Goal: Information Seeking & Learning: Learn about a topic

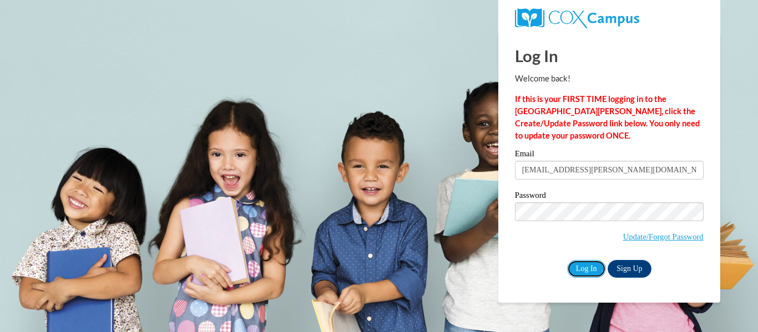
click at [585, 268] on input "Log In" at bounding box center [586, 269] width 39 height 18
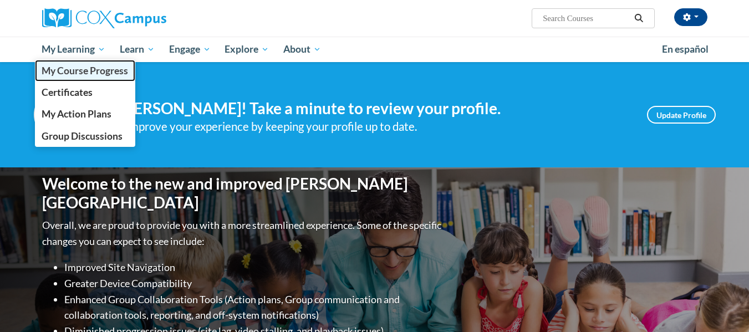
click at [79, 74] on span "My Course Progress" at bounding box center [85, 71] width 87 height 12
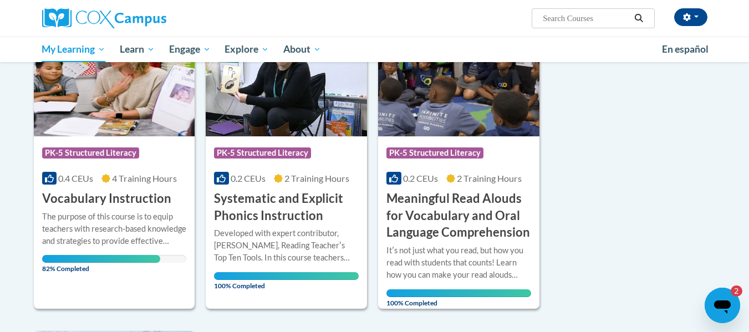
scroll to position [762, 0]
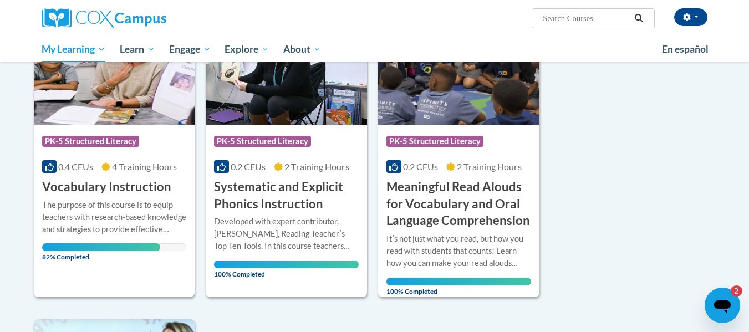
click at [117, 189] on h3 "Vocabulary Instruction" at bounding box center [106, 187] width 129 height 17
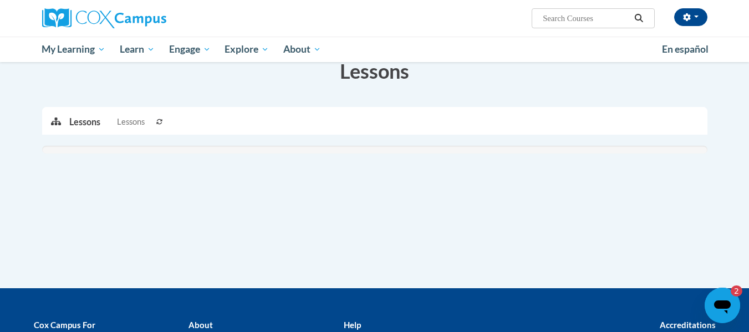
scroll to position [181, 0]
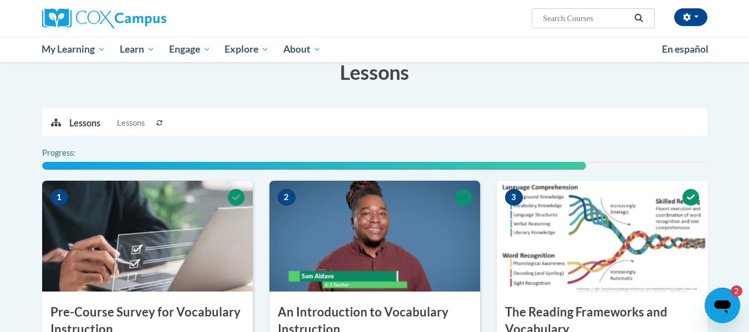
drag, startPoint x: 757, startPoint y: 113, endPoint x: 743, endPoint y: 199, distance: 87.7
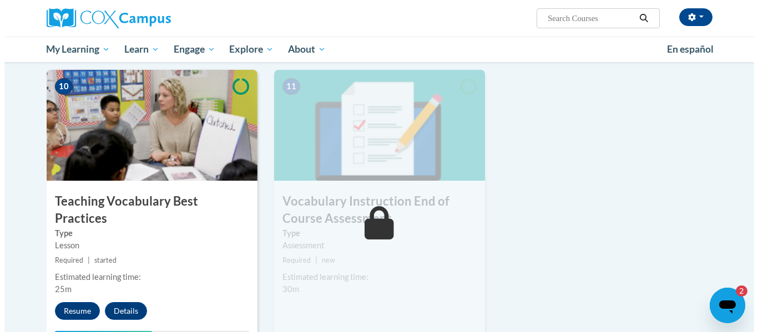
scroll to position [1142, 0]
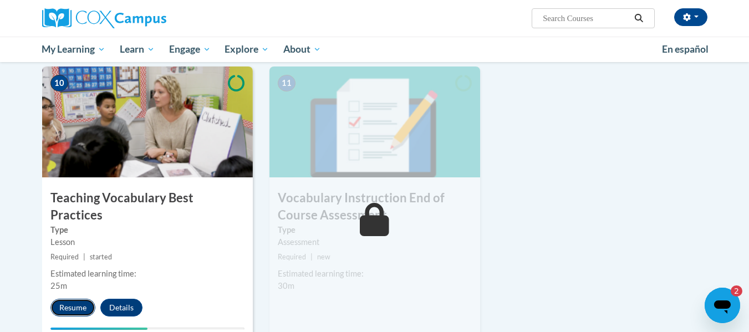
click at [82, 299] on button "Resume" at bounding box center [72, 308] width 45 height 18
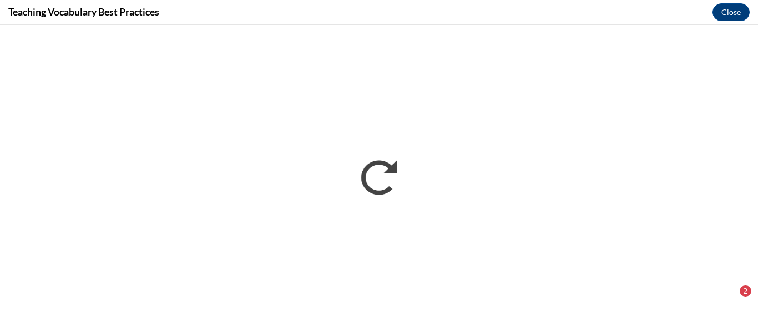
scroll to position [0, 0]
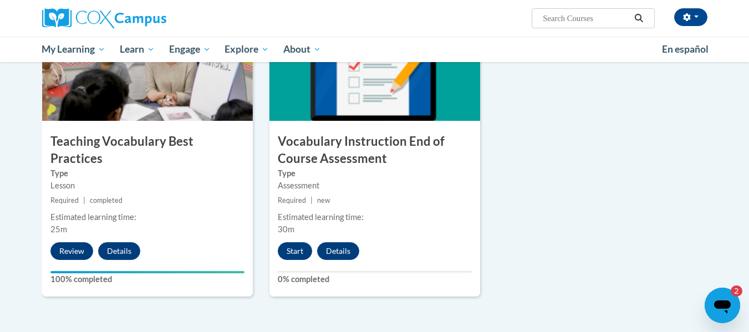
scroll to position [1201, 0]
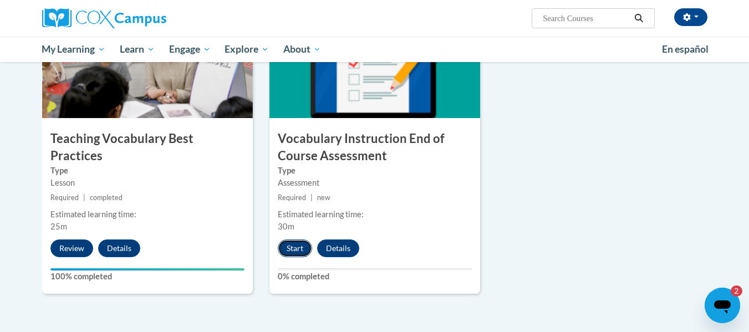
click at [303, 247] on button "Start" at bounding box center [295, 249] width 34 height 18
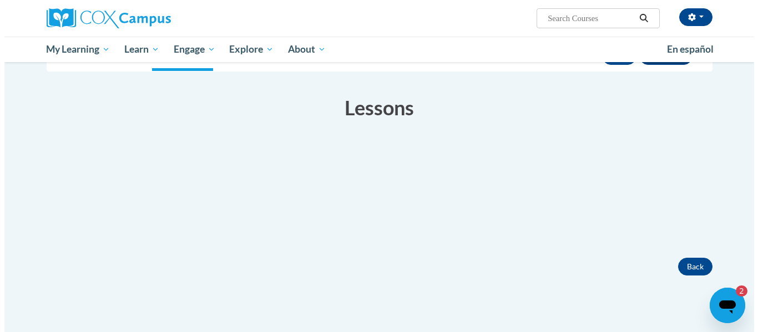
scroll to position [84, 0]
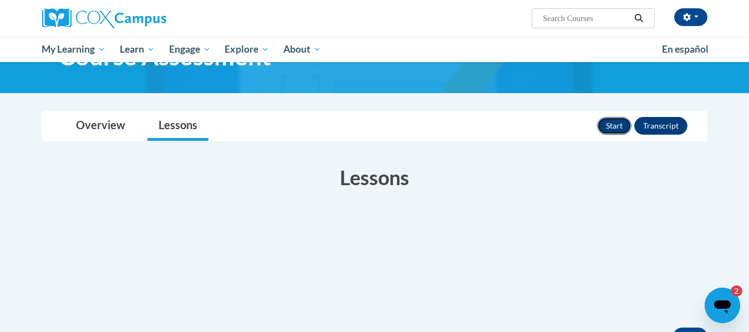
click at [605, 125] on button "Start" at bounding box center [614, 126] width 34 height 18
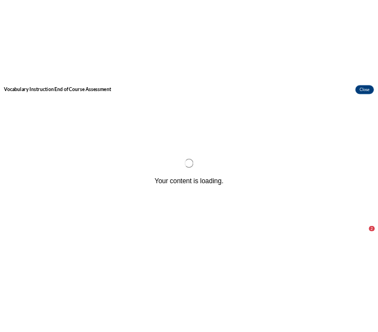
scroll to position [0, 0]
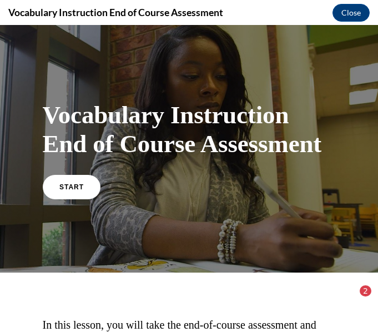
click at [369, 144] on div at bounding box center [189, 148] width 378 height 247
drag, startPoint x: 369, startPoint y: 144, endPoint x: 372, endPoint y: 153, distance: 9.5
click at [372, 153] on div "Vocabulary Instruction End of Course Assessment START In this lesson, you will …" at bounding box center [189, 178] width 378 height 307
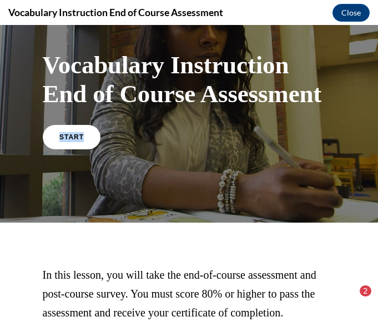
scroll to position [50, 0]
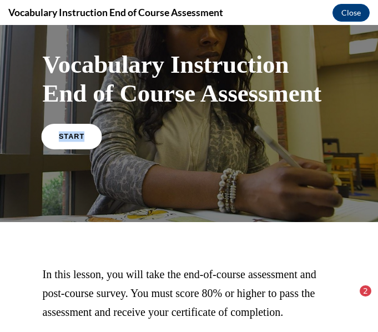
click at [80, 137] on link "START" at bounding box center [71, 136] width 60 height 26
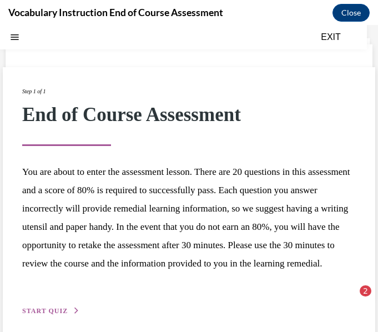
scroll to position [63, 0]
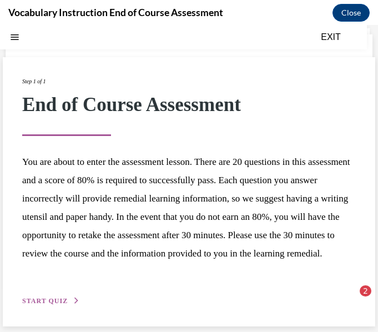
click at [55, 299] on span "START QUIZ" at bounding box center [44, 301] width 45 height 8
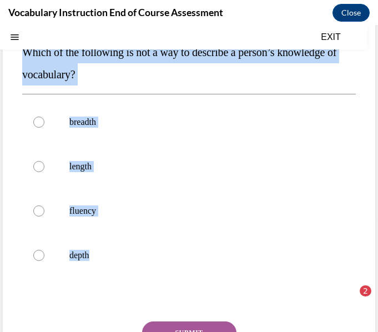
scroll to position [139, 0]
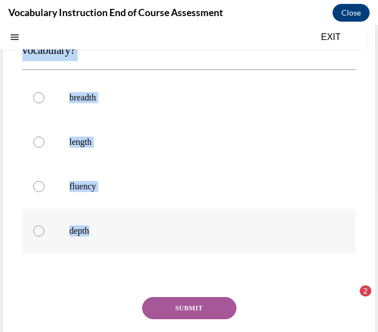
drag, startPoint x: 21, startPoint y: 100, endPoint x: 114, endPoint y: 232, distance: 161.7
click at [114, 232] on div "Question 01/24 Which of the following is not a way to describe a person’s knowl…" at bounding box center [189, 170] width 372 height 448
copy div "Which of the following is not a way to describe a person’s knowledge of vocabul…"
click at [277, 59] on p "Which of the following is not a way to describe a person’s knowledge of vocabul…" at bounding box center [188, 39] width 333 height 44
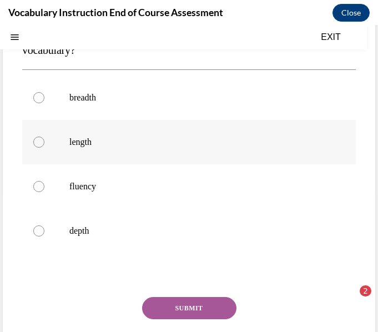
click at [226, 163] on label "length" at bounding box center [188, 142] width 333 height 44
click at [44, 148] on input "length" at bounding box center [38, 141] width 11 height 11
radio input "true"
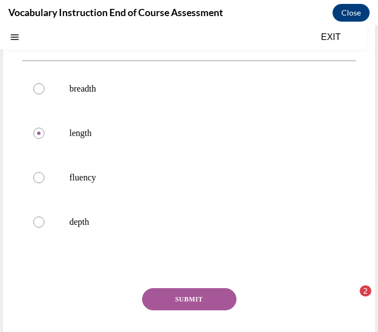
scroll to position [151, 0]
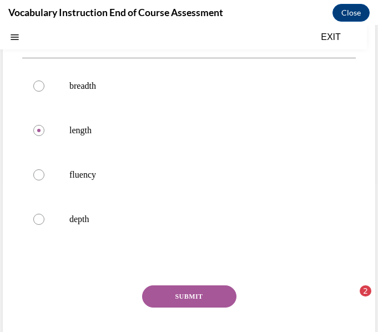
click at [195, 297] on button "SUBMIT" at bounding box center [189, 296] width 94 height 22
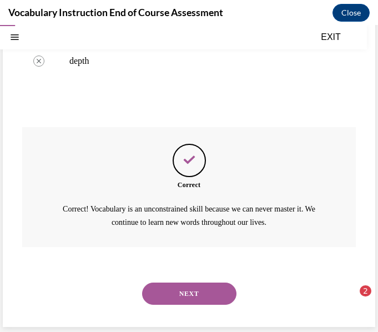
scroll to position [310, 0]
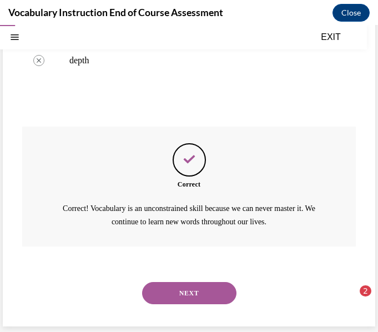
click at [211, 285] on button "NEXT" at bounding box center [189, 293] width 94 height 22
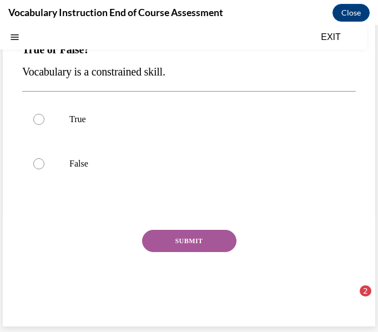
scroll to position [0, 0]
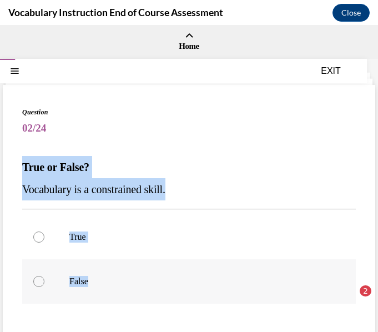
drag, startPoint x: 20, startPoint y: 163, endPoint x: 125, endPoint y: 264, distance: 145.9
click at [125, 264] on div "Question 02/24 True or False? Vocabulary is a constrained skill. True False Inc…" at bounding box center [189, 264] width 372 height 359
copy div "True or False? Vocabulary is a constrained skill. True False"
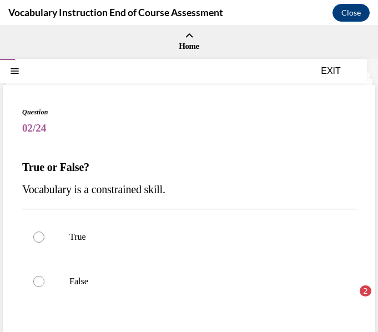
click at [274, 104] on div "Question 02/24 True or False? Vocabulary is a constrained skill. True False Inc…" at bounding box center [189, 264] width 372 height 359
click at [226, 297] on label "False" at bounding box center [188, 281] width 333 height 44
click at [44, 287] on input "False" at bounding box center [38, 281] width 11 height 11
radio input "true"
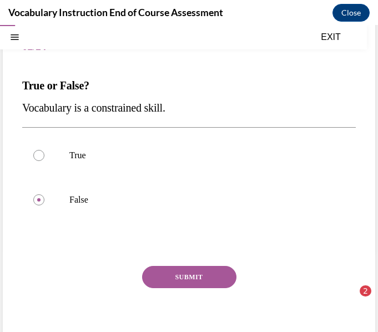
scroll to position [99, 0]
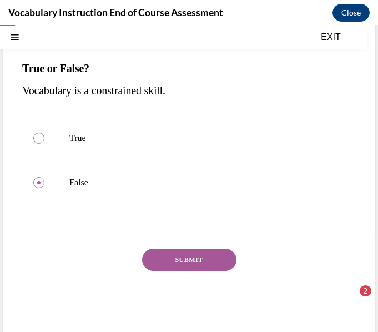
click at [174, 261] on button "SUBMIT" at bounding box center [189, 260] width 94 height 22
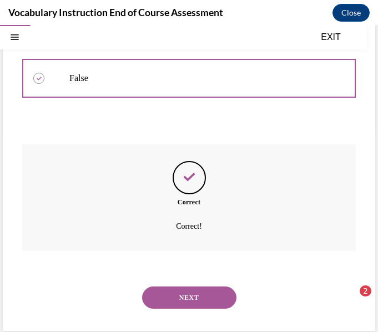
scroll to position [207, 0]
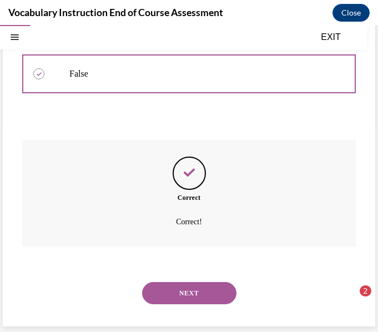
click at [209, 290] on button "NEXT" at bounding box center [189, 293] width 94 height 22
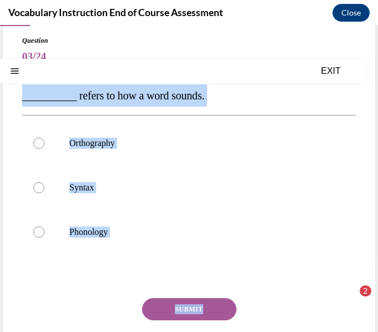
scroll to position [102, 0]
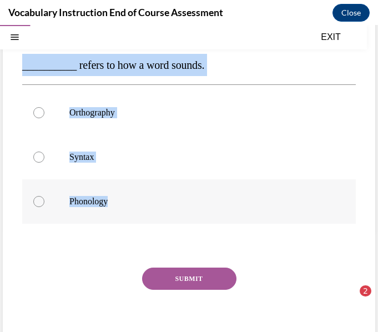
drag, startPoint x: 17, startPoint y: 170, endPoint x: 121, endPoint y: 211, distance: 111.4
click at [121, 211] on div "Question 03/24 __________ refers to how a word sounds. Orthography Syntax Phono…" at bounding box center [189, 173] width 372 height 381
copy div "__________ refers to how a word sounds. Orthography Syntax Phonology"
click at [218, 193] on label "Phonology" at bounding box center [188, 201] width 333 height 44
click at [44, 196] on input "Phonology" at bounding box center [38, 201] width 11 height 11
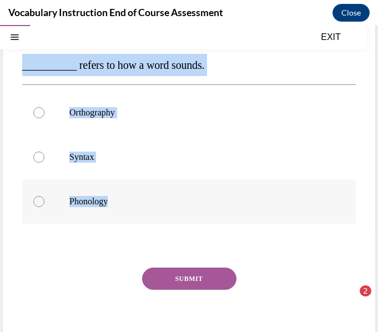
radio input "true"
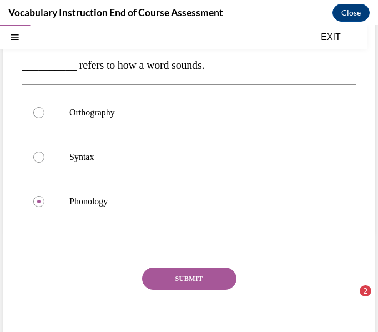
click at [189, 274] on button "SUBMIT" at bounding box center [189, 278] width 94 height 22
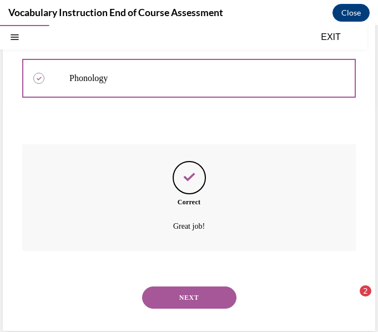
scroll to position [230, 0]
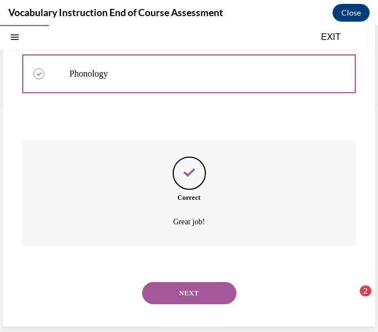
click at [190, 290] on button "NEXT" at bounding box center [189, 293] width 94 height 22
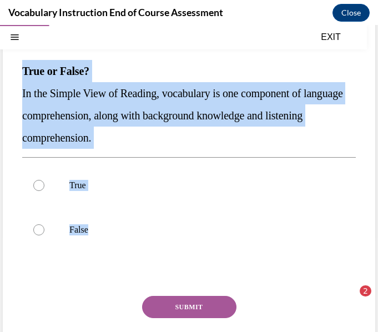
scroll to position [107, 0]
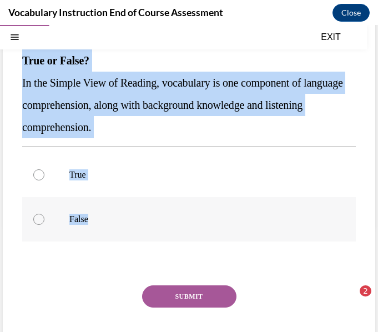
drag, startPoint x: 24, startPoint y: 161, endPoint x: 98, endPoint y: 216, distance: 92.3
click at [98, 216] on div "Question 04/24 True or False? In the Simple View of Reading, vocabulary is one …" at bounding box center [188, 189] width 333 height 376
copy div "True or False? In the Simple View of Reading, vocabulary is one component of la…"
click at [287, 136] on p "In the Simple View of Reading, vocabulary is one component of language comprehe…" at bounding box center [188, 105] width 333 height 67
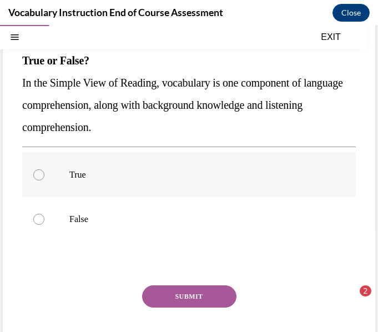
click at [199, 184] on label "True" at bounding box center [188, 175] width 333 height 44
click at [44, 180] on input "True" at bounding box center [38, 174] width 11 height 11
radio input "true"
click at [184, 286] on button "SUBMIT" at bounding box center [189, 296] width 94 height 22
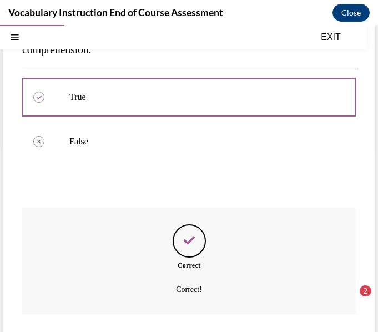
scroll to position [252, 0]
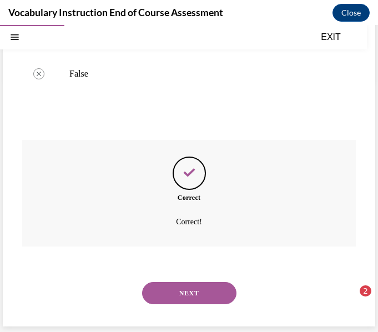
click at [184, 286] on button "NEXT" at bounding box center [189, 293] width 94 height 22
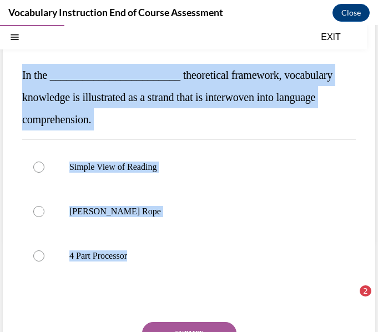
scroll to position [121, 0]
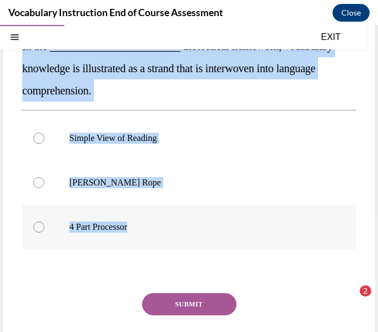
drag, startPoint x: 19, startPoint y: 163, endPoint x: 137, endPoint y: 230, distance: 135.7
click at [137, 230] on div "Question 05/24 In the ________________________ theoretical framework, vocabular…" at bounding box center [189, 176] width 372 height 425
copy div "In the ________________________ theoretical framework, vocabulary knowledge is …"
click at [240, 192] on label "Scarborough's Rope" at bounding box center [188, 182] width 333 height 44
click at [44, 188] on input "Scarborough's Rope" at bounding box center [38, 182] width 11 height 11
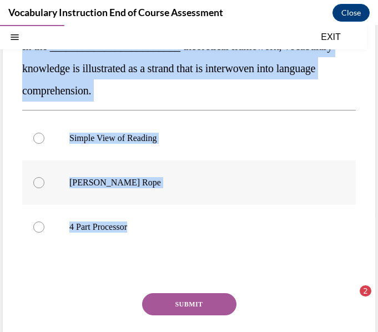
radio input "true"
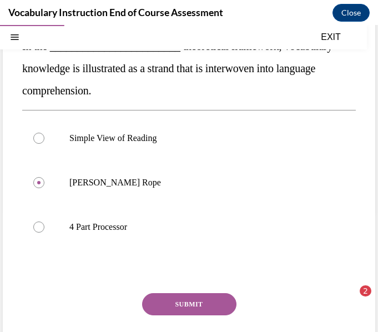
click at [201, 301] on button "SUBMIT" at bounding box center [189, 304] width 94 height 22
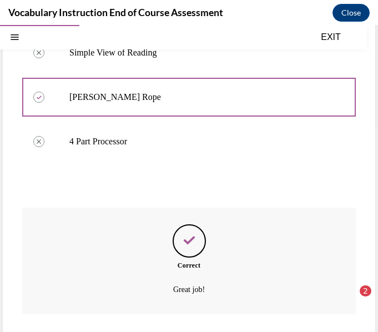
scroll to position [274, 0]
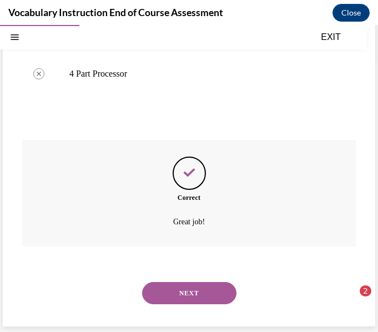
click at [201, 301] on button "NEXT" at bounding box center [189, 293] width 94 height 22
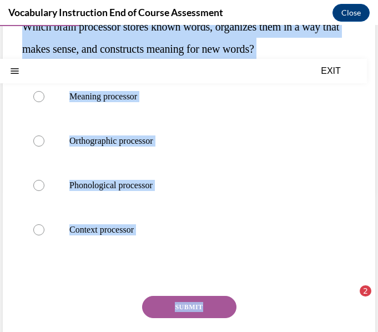
scroll to position [206, 0]
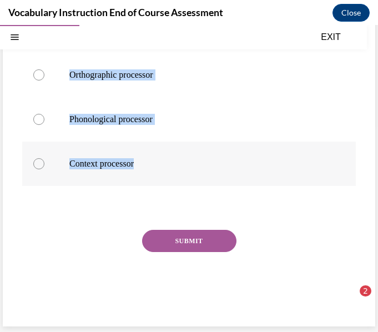
drag, startPoint x: 22, startPoint y: 165, endPoint x: 147, endPoint y: 160, distance: 124.9
click at [147, 160] on div "Question 06/24 Which brain processor stores known words, organizes them in a wa…" at bounding box center [188, 111] width 333 height 420
copy div "Which brain processor stores known words, organizes them in a way that makes se…"
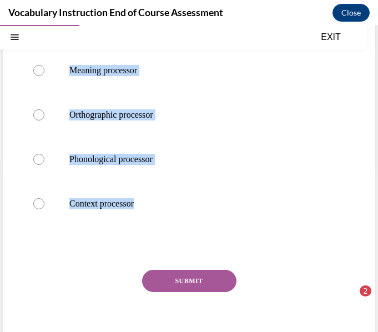
scroll to position [161, 0]
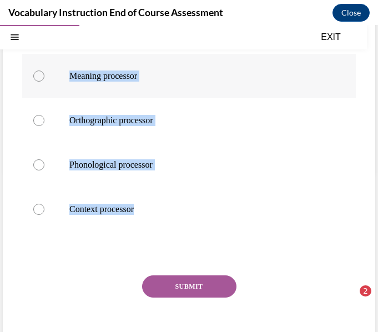
click at [264, 68] on label "Meaning processor" at bounding box center [188, 76] width 333 height 44
click at [44, 70] on input "Meaning processor" at bounding box center [38, 75] width 11 height 11
radio input "true"
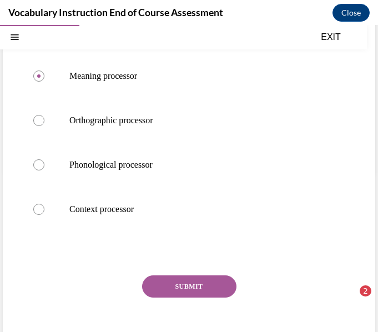
click at [192, 283] on button "SUBMIT" at bounding box center [189, 286] width 94 height 22
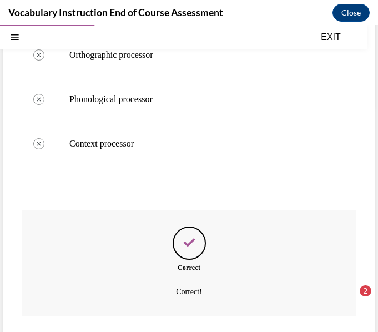
scroll to position [296, 0]
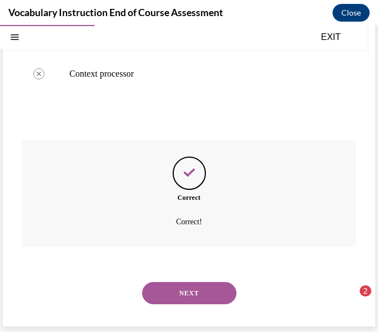
click at [183, 301] on button "NEXT" at bounding box center [189, 293] width 94 height 22
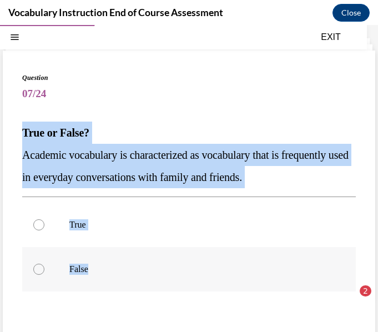
scroll to position [41, 0]
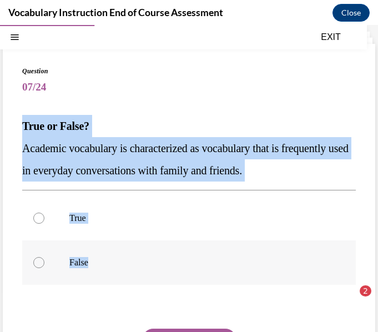
drag, startPoint x: 23, startPoint y: 169, endPoint x: 107, endPoint y: 264, distance: 126.2
click at [107, 264] on div "Question 07/24 True or False? Academic vocabulary is characterized as vocabular…" at bounding box center [188, 242] width 333 height 353
copy div "True or False? Academic vocabulary is characterized as vocabulary that is frequ…"
click at [169, 262] on p "False" at bounding box center [198, 262] width 259 height 11
click at [44, 262] on input "False" at bounding box center [38, 262] width 11 height 11
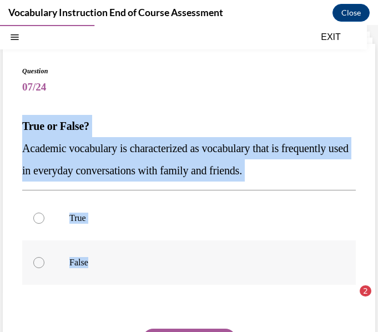
radio input "true"
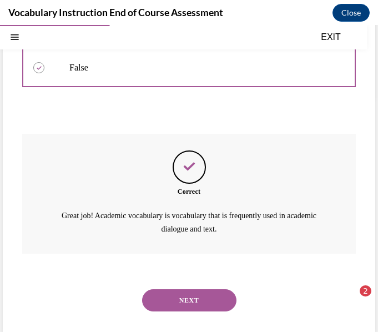
scroll to position [243, 0]
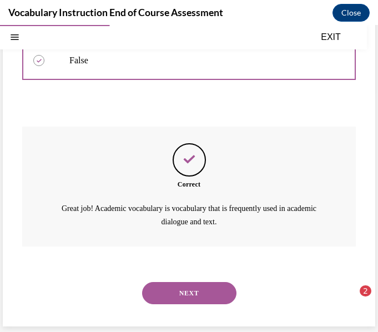
click at [202, 288] on button "NEXT" at bounding box center [189, 293] width 94 height 22
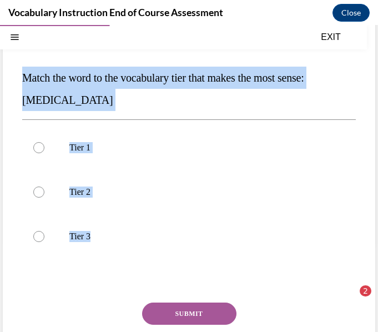
scroll to position [104, 0]
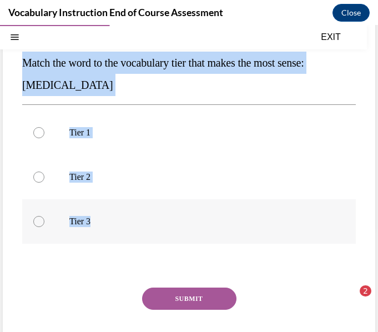
drag, startPoint x: 23, startPoint y: 166, endPoint x: 90, endPoint y: 235, distance: 96.5
click at [90, 235] on div "Question 08/24 Match the word to the vocabulary tier that makes the most sense:…" at bounding box center [188, 191] width 333 height 376
copy div "Match the word to the vocabulary tier that makes the most sense: anaphylaxis Ti…"
click at [234, 221] on p "Tier 3" at bounding box center [198, 221] width 259 height 11
click at [44, 221] on input "Tier 3" at bounding box center [38, 221] width 11 height 11
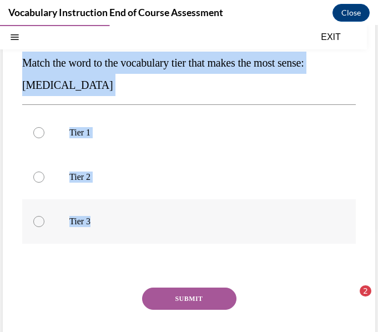
radio input "true"
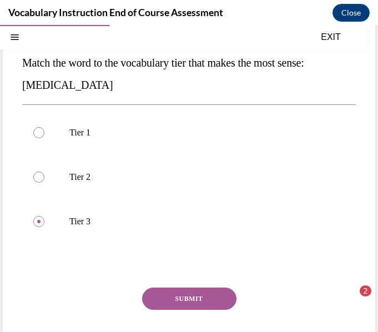
click at [214, 295] on button "SUBMIT" at bounding box center [189, 298] width 94 height 22
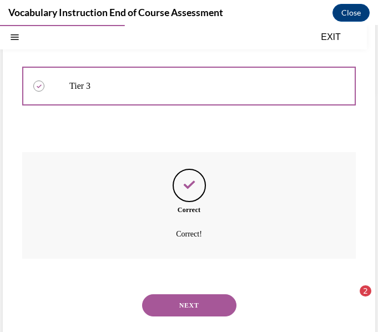
scroll to position [252, 0]
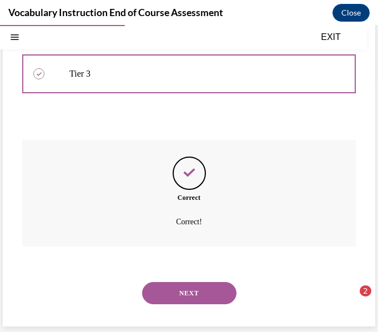
click at [214, 293] on button "NEXT" at bounding box center [189, 293] width 94 height 22
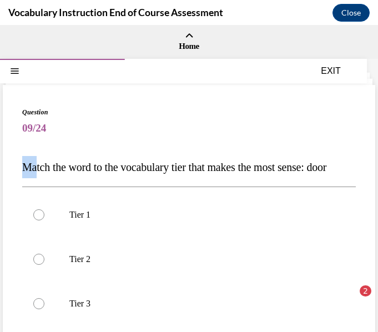
drag, startPoint x: 27, startPoint y: 165, endPoint x: 39, endPoint y: 169, distance: 12.5
click at [39, 169] on span "Match the word to the vocabulary tier that makes the most sense: door" at bounding box center [174, 167] width 304 height 12
click at [71, 220] on p "Tier 1" at bounding box center [198, 214] width 259 height 11
click at [44, 220] on input "Tier 1" at bounding box center [38, 214] width 11 height 11
radio input "true"
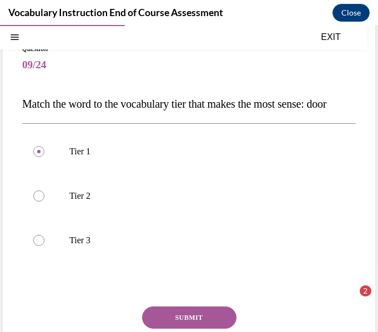
scroll to position [89, 0]
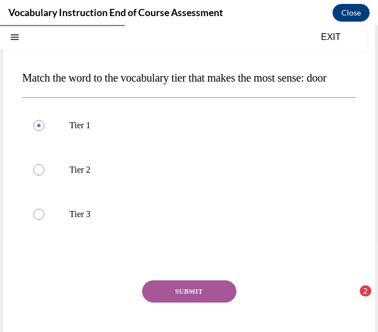
click at [211, 302] on button "SUBMIT" at bounding box center [189, 291] width 94 height 22
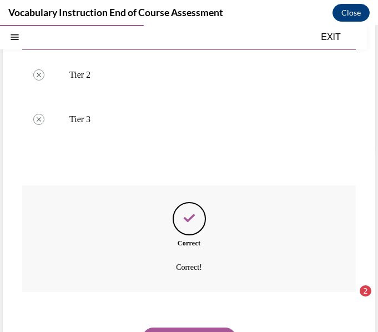
scroll to position [252, 0]
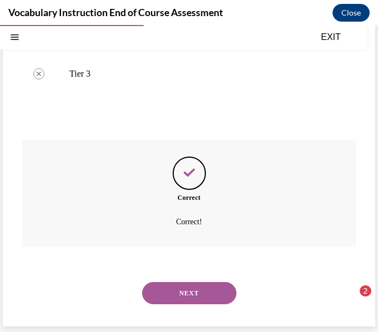
click at [212, 301] on button "NEXT" at bounding box center [189, 293] width 94 height 22
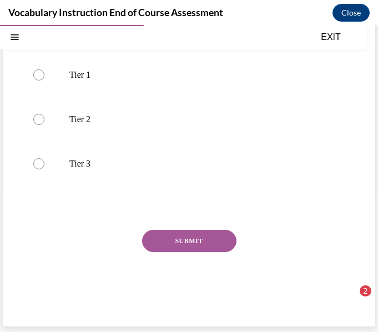
scroll to position [0, 0]
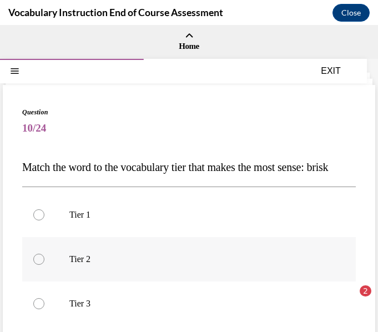
click at [83, 281] on label "Tier 2" at bounding box center [188, 259] width 333 height 44
click at [44, 265] on input "Tier 2" at bounding box center [38, 259] width 11 height 11
radio input "true"
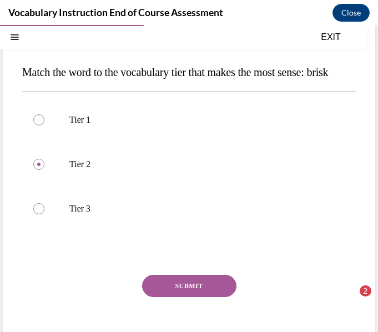
scroll to position [100, 0]
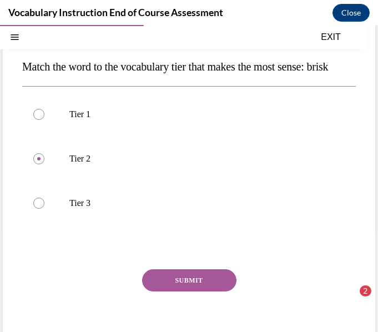
click at [173, 291] on button "SUBMIT" at bounding box center [189, 280] width 94 height 22
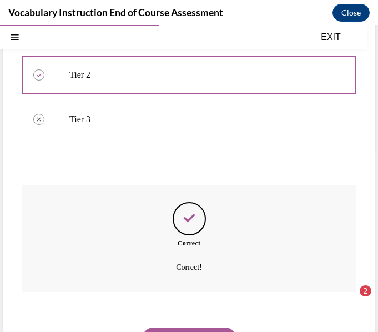
scroll to position [252, 0]
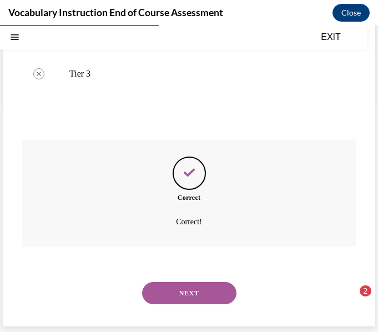
click at [173, 302] on button "NEXT" at bounding box center [189, 293] width 94 height 22
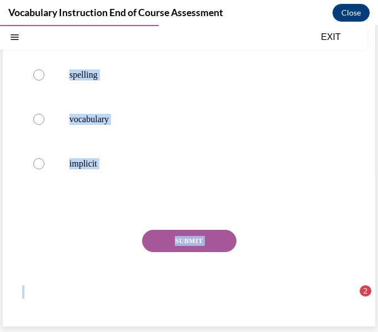
scroll to position [175, 0]
drag, startPoint x: 23, startPoint y: 163, endPoint x: 114, endPoint y: 165, distance: 91.0
click at [114, 165] on div "Question 11/24 When choosing words for ______________ instruction, select words…" at bounding box center [188, 133] width 333 height 376
copy div "When choosing words for ______________ instruction, select words that emphasize…"
click at [263, 80] on p "spelling" at bounding box center [198, 74] width 259 height 11
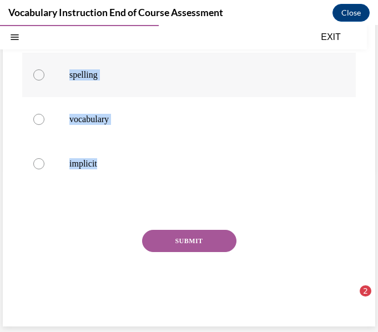
click at [44, 80] on input "spelling" at bounding box center [38, 74] width 11 height 11
radio input "true"
click at [202, 252] on button "SUBMIT" at bounding box center [189, 241] width 94 height 22
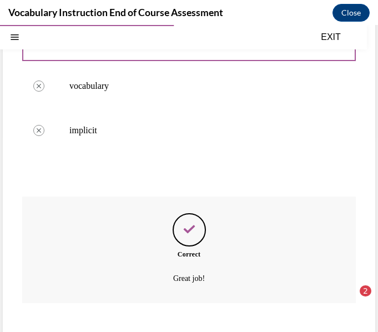
scroll to position [274, 0]
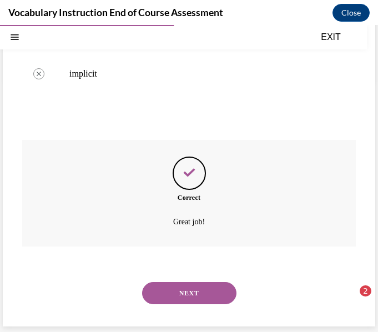
click at [204, 290] on button "NEXT" at bounding box center [189, 293] width 94 height 22
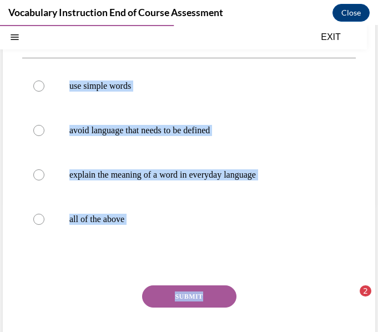
scroll to position [150, 0]
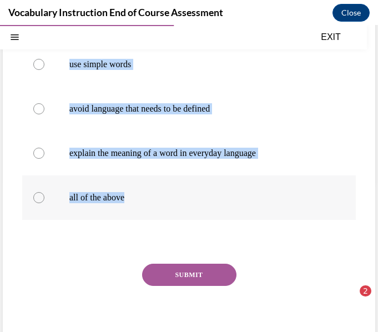
drag, startPoint x: 22, startPoint y: 165, endPoint x: 138, endPoint y: 207, distance: 123.6
click at [138, 207] on div "Question 12/24 Student-friendly definitions should… use simple words avoid lang…" at bounding box center [188, 156] width 333 height 398
copy div "Student-friendly definitions should… use simple words avoid language that needs…"
click at [352, 86] on div "Question 12/24 Student-friendly definitions should… use simple words avoid lang…" at bounding box center [189, 147] width 372 height 425
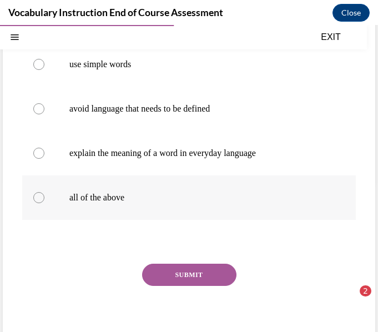
click at [211, 194] on p "all of the above" at bounding box center [198, 197] width 259 height 11
click at [44, 194] on input "all of the above" at bounding box center [38, 197] width 11 height 11
radio input "true"
click at [204, 268] on button "SUBMIT" at bounding box center [189, 274] width 94 height 22
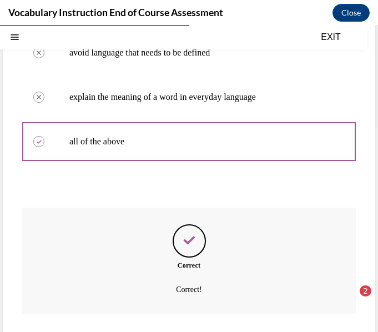
scroll to position [274, 0]
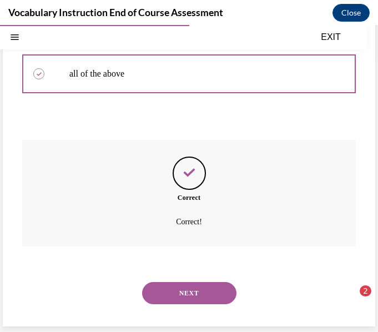
click at [207, 290] on button "NEXT" at bounding box center [189, 293] width 94 height 22
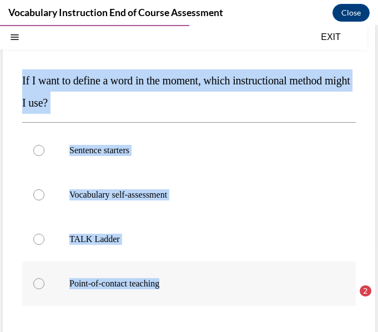
scroll to position [89, 0]
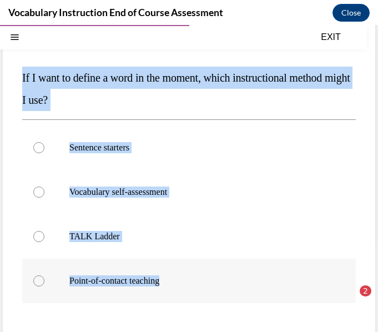
drag, startPoint x: 23, startPoint y: 160, endPoint x: 174, endPoint y: 283, distance: 194.8
click at [174, 283] on div "Question 13/24 If I want to define a word in the moment, which instructional me…" at bounding box center [188, 228] width 333 height 420
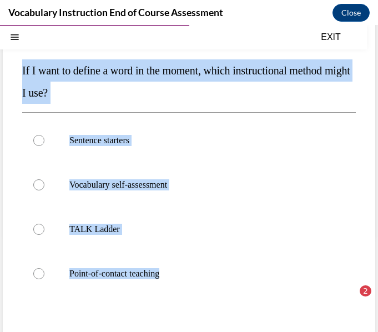
scroll to position [104, 0]
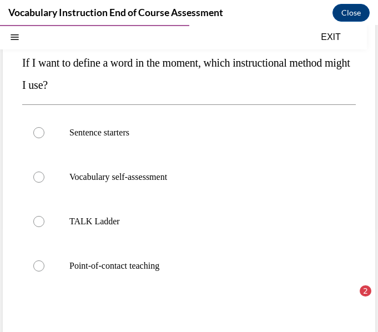
click at [272, 316] on div "Question 13/24 If I want to define a word in the moment, which instructional me…" at bounding box center [188, 213] width 333 height 420
click at [202, 257] on label "Point-of-contact teaching" at bounding box center [188, 266] width 333 height 44
click at [44, 260] on input "Point-of-contact teaching" at bounding box center [38, 265] width 11 height 11
radio input "true"
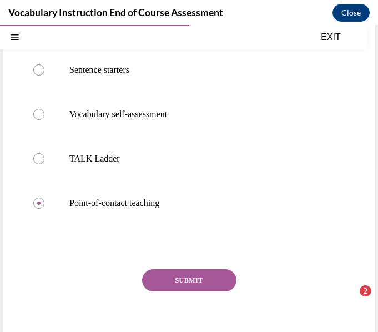
click at [183, 285] on button "SUBMIT" at bounding box center [189, 280] width 94 height 22
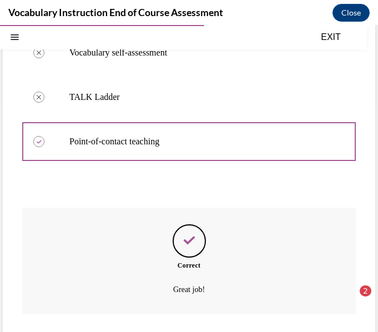
scroll to position [296, 0]
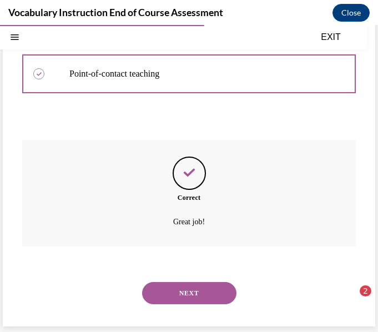
click at [185, 288] on button "NEXT" at bounding box center [189, 293] width 94 height 22
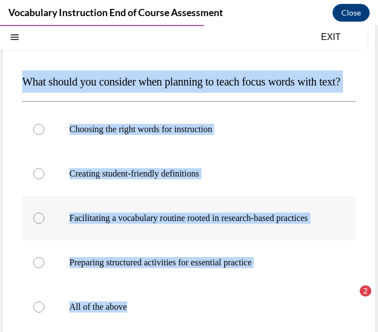
scroll to position [150, 0]
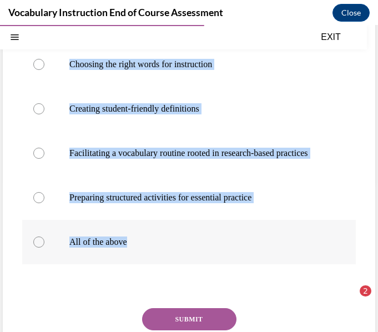
drag, startPoint x: 24, startPoint y: 164, endPoint x: 206, endPoint y: 263, distance: 206.8
click at [206, 263] on div "Question 14/24 What should you consider when planning to teach focus words with…" at bounding box center [188, 178] width 333 height 442
click at [265, 247] on p "All of the above" at bounding box center [198, 241] width 259 height 11
click at [44, 247] on input "All of the above" at bounding box center [38, 241] width 11 height 11
radio input "true"
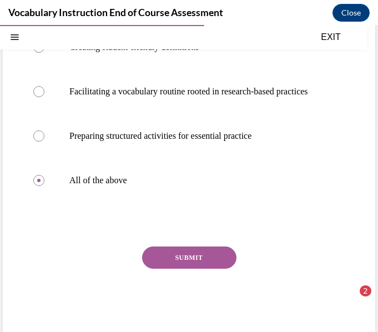
scroll to position [215, 0]
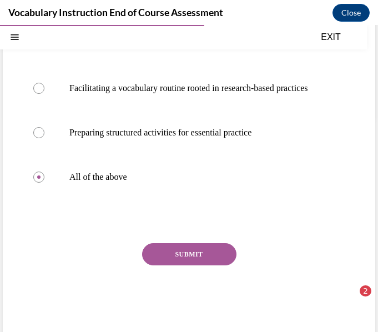
click at [206, 265] on button "SUBMIT" at bounding box center [189, 254] width 94 height 22
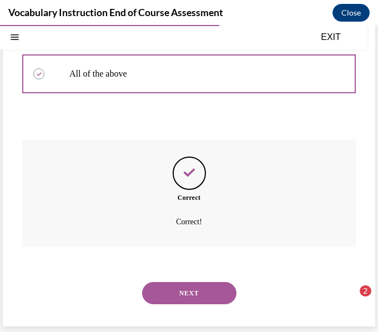
scroll to position [352, 0]
click at [211, 285] on button "NEXT" at bounding box center [189, 293] width 94 height 22
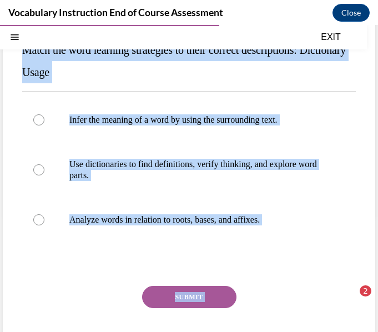
scroll to position [173, 0]
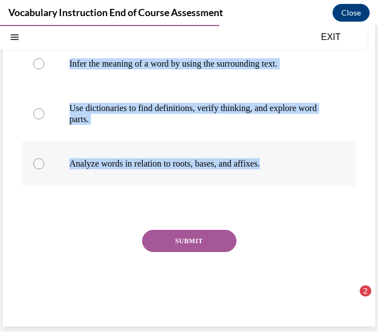
drag, startPoint x: 26, startPoint y: 163, endPoint x: 276, endPoint y: 170, distance: 250.3
click at [276, 170] on div "Question 15/24 Match the word learning strategies to their correct descriptions…" at bounding box center [188, 127] width 333 height 387
click at [313, 110] on p "Use dictionaries to find definitions, verify thinking, and explore word parts." at bounding box center [198, 114] width 259 height 22
click at [44, 110] on input "Use dictionaries to find definitions, verify thinking, and explore word parts." at bounding box center [38, 113] width 11 height 11
radio input "true"
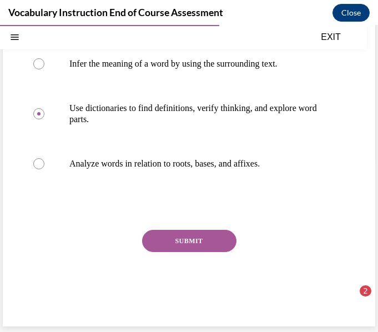
click at [195, 234] on button "SUBMIT" at bounding box center [189, 241] width 94 height 22
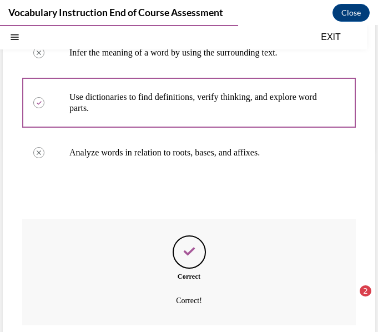
scroll to position [263, 0]
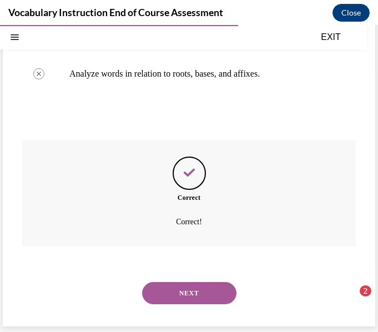
click at [188, 296] on button "NEXT" at bounding box center [189, 293] width 94 height 22
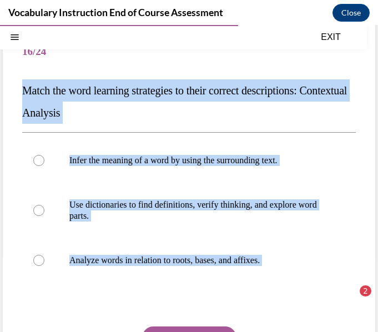
scroll to position [145, 0]
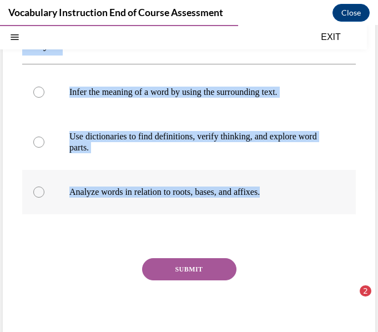
drag, startPoint x: 17, startPoint y: 165, endPoint x: 278, endPoint y: 197, distance: 263.3
click at [278, 197] on div "Question 16/24 Match the word learning strategies to their correct descriptions…" at bounding box center [189, 147] width 372 height 414
click at [313, 104] on label "Infer the meaning of a word by using the surrounding text." at bounding box center [188, 92] width 333 height 44
click at [44, 98] on input "Infer the meaning of a word by using the surrounding text." at bounding box center [38, 92] width 11 height 11
radio input "true"
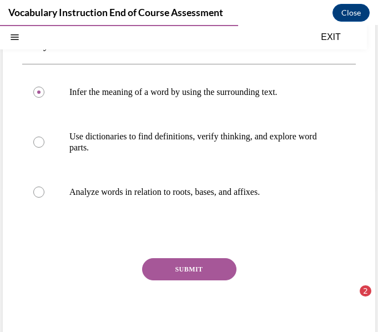
click at [210, 265] on button "SUBMIT" at bounding box center [189, 269] width 94 height 22
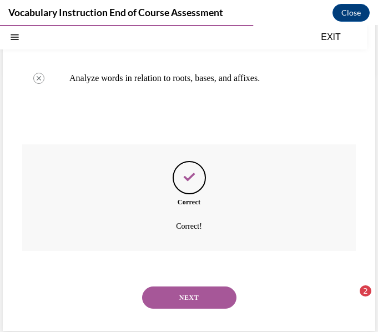
scroll to position [263, 0]
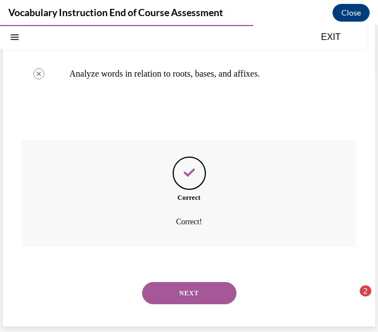
click at [206, 289] on button "NEXT" at bounding box center [189, 293] width 94 height 22
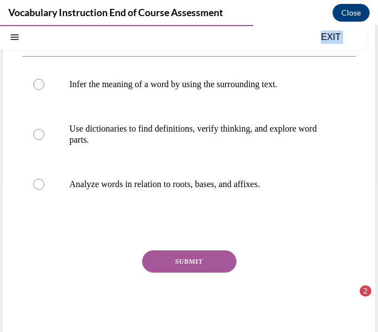
scroll to position [173, 0]
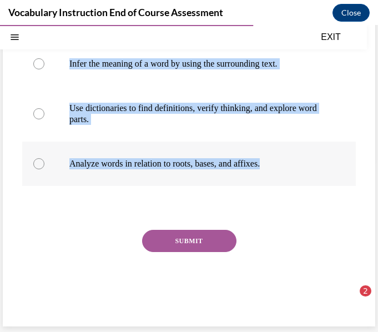
drag, startPoint x: 21, startPoint y: 166, endPoint x: 275, endPoint y: 152, distance: 253.9
click at [275, 152] on div "Question 17/24 Match the word learning strategies to their correct descriptions…" at bounding box center [189, 119] width 372 height 414
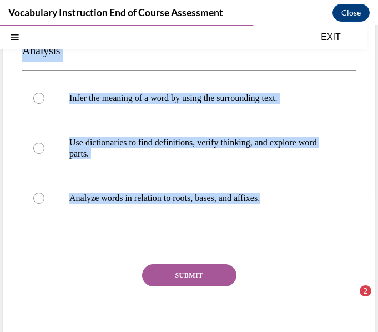
scroll to position [138, 0]
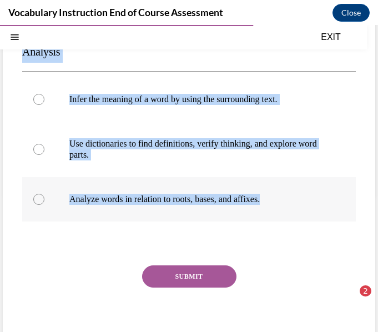
click at [307, 183] on label "Analyze words in relation to roots, bases, and affixes." at bounding box center [188, 199] width 333 height 44
click at [44, 194] on input "Analyze words in relation to roots, bases, and affixes." at bounding box center [38, 199] width 11 height 11
radio input "true"
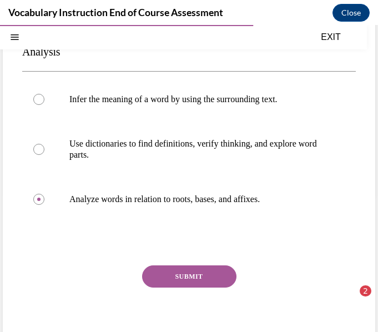
click at [202, 271] on button "SUBMIT" at bounding box center [189, 276] width 94 height 22
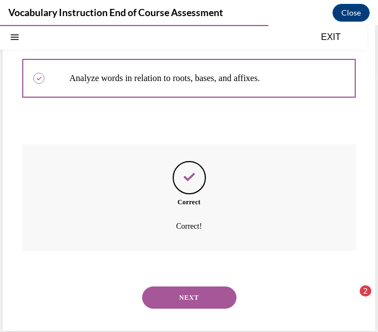
scroll to position [263, 0]
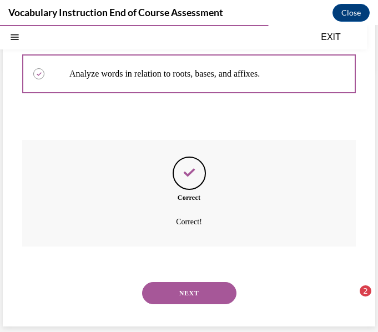
click at [198, 286] on button "NEXT" at bounding box center [189, 293] width 94 height 22
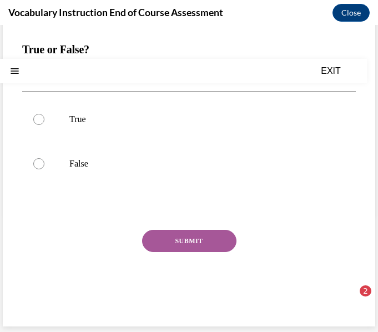
scroll to position [0, 0]
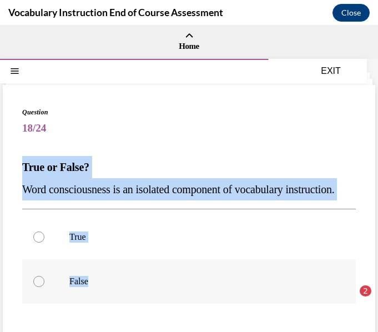
drag, startPoint x: 19, startPoint y: 160, endPoint x: 131, endPoint y: 308, distance: 184.9
click at [131, 308] on div "Question 18/24 True or False? Word consciousness is an isolated component of vo…" at bounding box center [189, 264] width 372 height 359
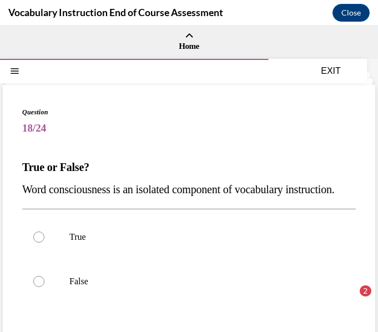
click at [263, 139] on span "18/24" at bounding box center [188, 128] width 333 height 22
click at [175, 291] on label "False" at bounding box center [188, 281] width 333 height 44
click at [44, 287] on input "False" at bounding box center [38, 281] width 11 height 11
radio input "true"
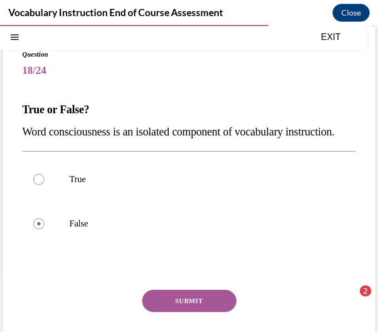
scroll to position [69, 0]
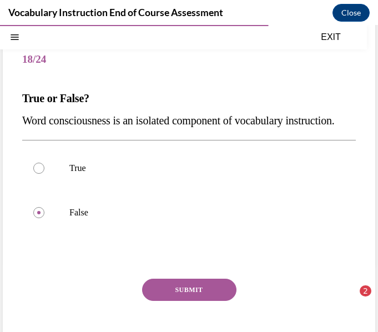
click at [171, 300] on div "Question 18/24 True or False? Word consciousness is an isolated component of vo…" at bounding box center [188, 203] width 333 height 331
click at [174, 301] on button "SUBMIT" at bounding box center [189, 289] width 94 height 22
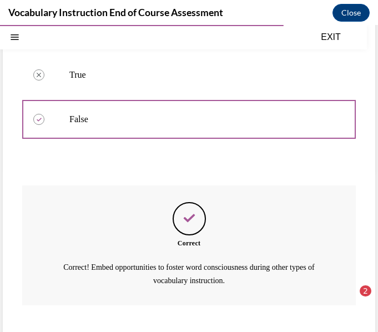
scroll to position [243, 0]
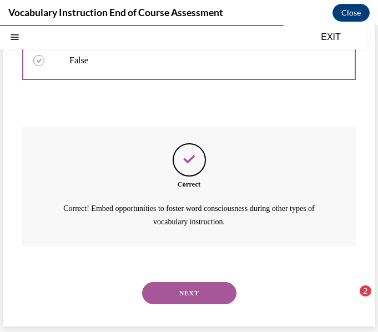
click at [163, 296] on button "NEXT" at bounding box center [189, 293] width 94 height 22
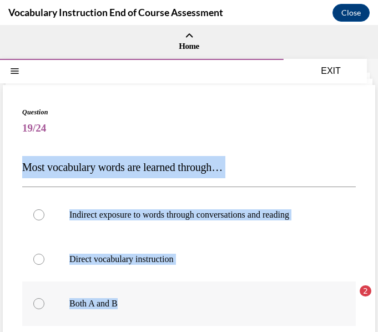
drag, startPoint x: 18, startPoint y: 164, endPoint x: 189, endPoint y: 302, distance: 219.8
click at [189, 302] on div "Question 19/24 Most vocabulary words are learned through… Indirect exposure to …" at bounding box center [189, 297] width 372 height 425
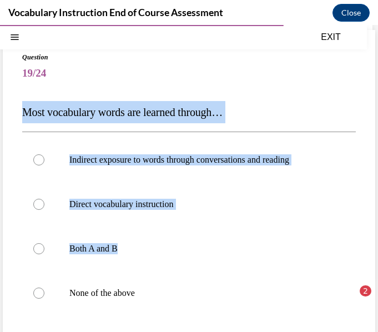
scroll to position [64, 0]
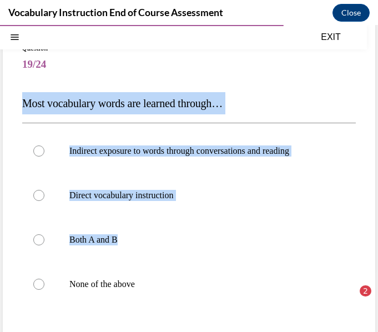
click at [262, 88] on div "Question 19/24 Most vocabulary words are learned through… Indirect exposure to …" at bounding box center [188, 242] width 333 height 398
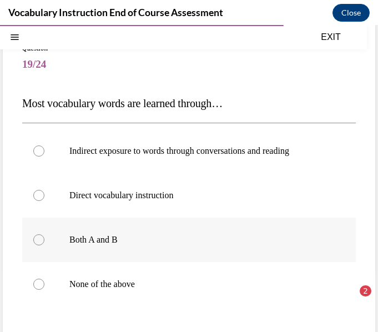
click at [99, 247] on label "Both A and B" at bounding box center [188, 239] width 333 height 44
click at [44, 245] on input "Both A and B" at bounding box center [38, 239] width 11 height 11
radio input "true"
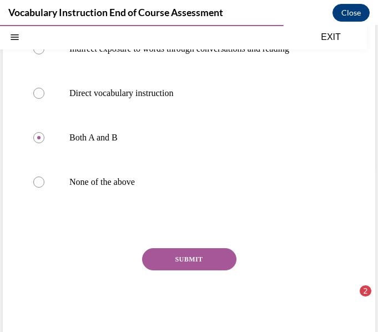
scroll to position [172, 0]
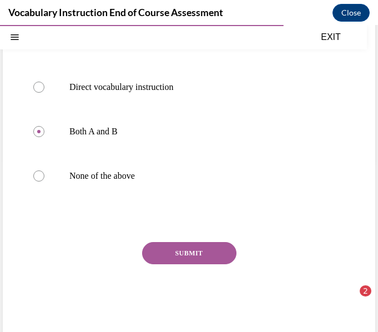
click at [226, 252] on button "SUBMIT" at bounding box center [189, 253] width 94 height 22
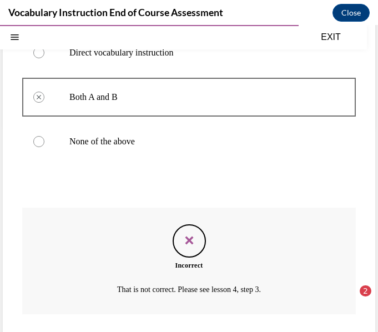
scroll to position [274, 0]
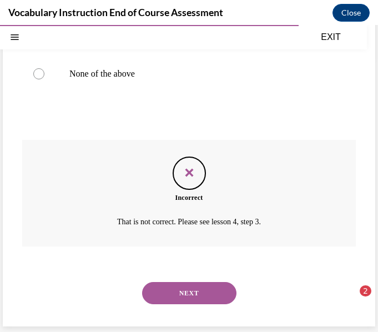
click at [175, 294] on button "NEXT" at bounding box center [189, 293] width 94 height 22
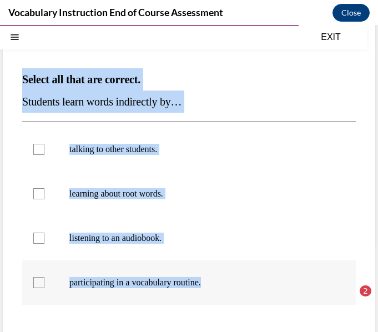
scroll to position [93, 0]
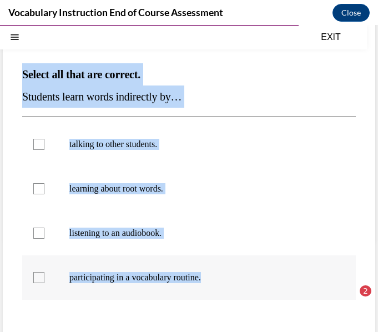
drag, startPoint x: 20, startPoint y: 165, endPoint x: 220, endPoint y: 282, distance: 231.5
click at [220, 282] on div "Question 20/24 Select all that are correct. Students learn words indirectly by……" at bounding box center [189, 216] width 372 height 448
click at [217, 158] on label "talking to other students." at bounding box center [188, 144] width 333 height 44
click at [44, 150] on input "talking to other students." at bounding box center [38, 144] width 11 height 11
checkbox input "true"
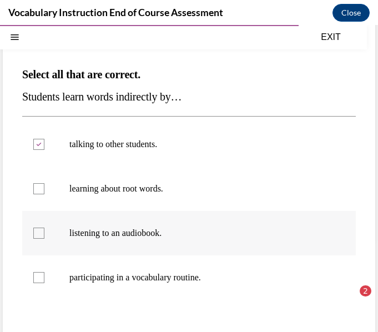
click at [215, 230] on p "listening to an audiobook." at bounding box center [198, 232] width 259 height 11
click at [44, 230] on input "listening to an audiobook." at bounding box center [38, 232] width 11 height 11
checkbox input "true"
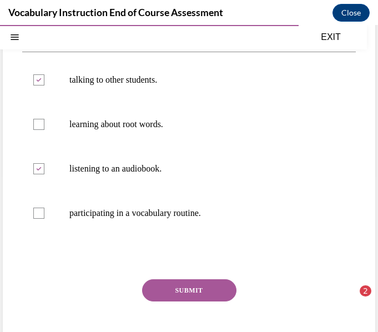
scroll to position [161, 0]
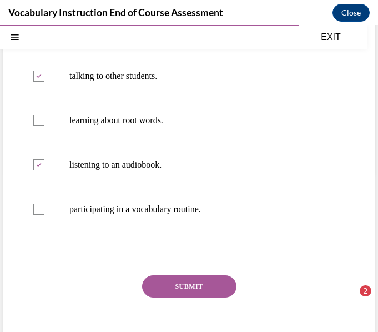
click at [179, 286] on button "SUBMIT" at bounding box center [189, 286] width 94 height 22
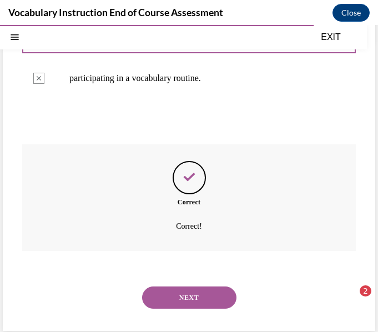
scroll to position [296, 0]
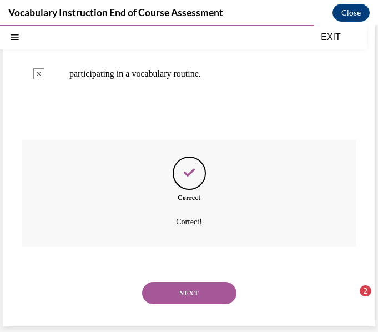
click at [179, 286] on button "NEXT" at bounding box center [189, 293] width 94 height 22
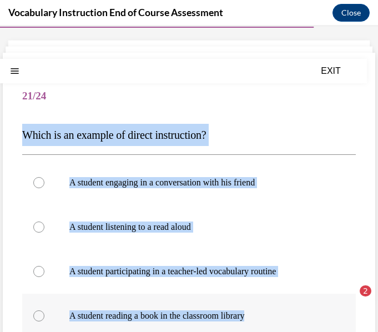
scroll to position [94, 0]
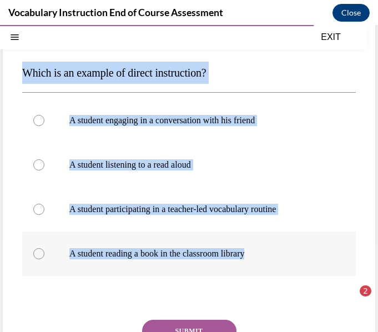
drag, startPoint x: 19, startPoint y: 161, endPoint x: 271, endPoint y: 272, distance: 274.7
click at [271, 272] on div "Question 21/24 Which is an example of direct instruction? A student engaging in…" at bounding box center [189, 203] width 372 height 425
click at [334, 80] on p "Which is an example of direct instruction?" at bounding box center [188, 73] width 333 height 22
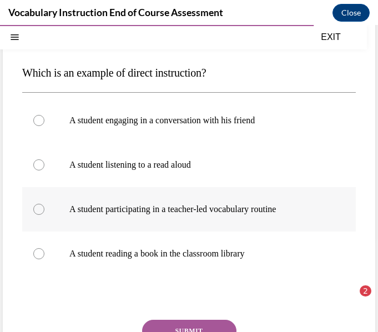
click at [280, 205] on p "A student participating in a teacher-led vocabulary routine" at bounding box center [198, 209] width 259 height 11
click at [44, 205] on input "A student participating in a teacher-led vocabulary routine" at bounding box center [38, 209] width 11 height 11
radio input "true"
click at [208, 321] on button "SUBMIT" at bounding box center [189, 331] width 94 height 22
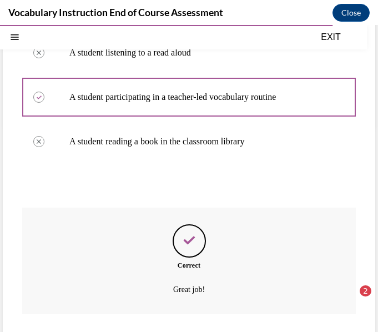
scroll to position [274, 0]
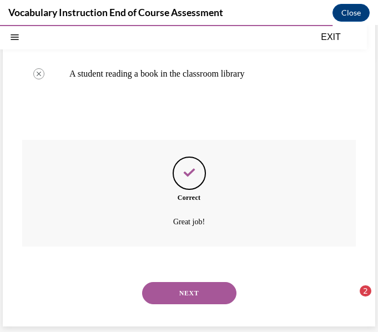
click at [165, 302] on button "NEXT" at bounding box center [189, 293] width 94 height 22
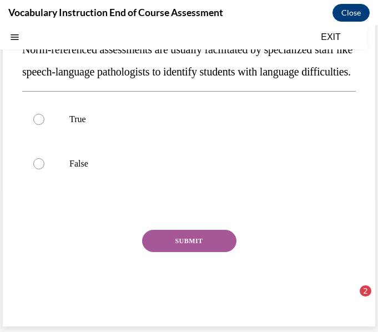
scroll to position [0, 0]
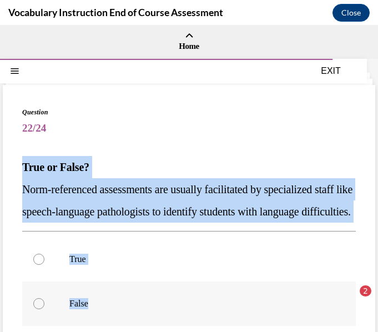
drag, startPoint x: 18, startPoint y: 163, endPoint x: 156, endPoint y: 312, distance: 203.7
click at [156, 312] on div "Question 22/24 True or False? Norm-referenced assessments are usually facilitat…" at bounding box center [189, 275] width 372 height 381
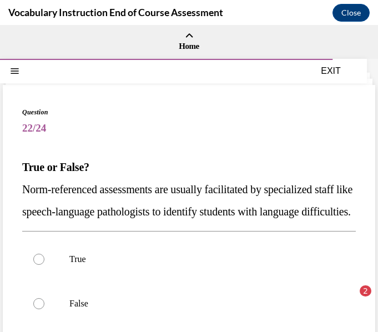
click at [312, 114] on span "Question" at bounding box center [188, 112] width 333 height 10
click at [211, 272] on label "True" at bounding box center [188, 259] width 333 height 44
click at [44, 265] on input "True" at bounding box center [38, 259] width 11 height 11
radio input "true"
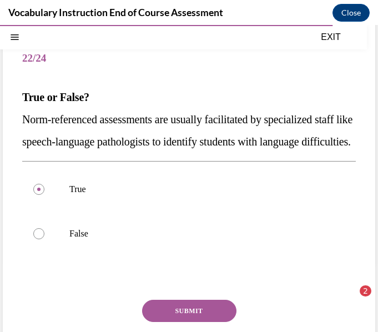
scroll to position [100, 0]
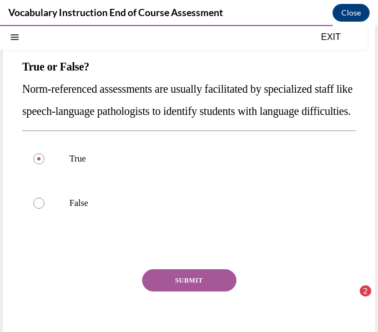
click at [215, 291] on button "SUBMIT" at bounding box center [189, 280] width 94 height 22
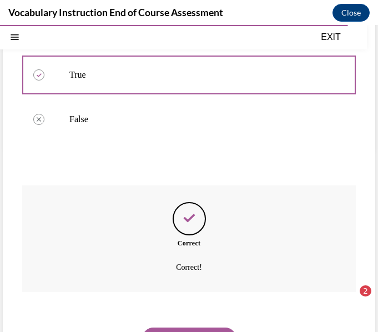
scroll to position [252, 0]
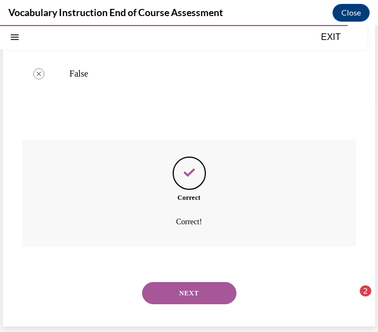
click at [193, 298] on button "NEXT" at bounding box center [189, 293] width 94 height 22
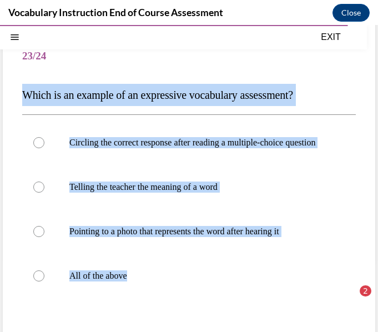
scroll to position [132, 0]
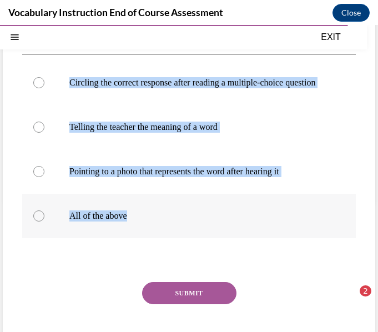
drag, startPoint x: 22, startPoint y: 169, endPoint x: 144, endPoint y: 234, distance: 138.7
click at [144, 234] on div "Question 23/24 Which is an example of an expressive vocabulary assessment? Circ…" at bounding box center [189, 165] width 372 height 425
click at [268, 149] on label "Telling the teacher the meaning of a word" at bounding box center [188, 127] width 333 height 44
click at [44, 133] on input "Telling the teacher the meaning of a word" at bounding box center [38, 126] width 11 height 11
radio input "true"
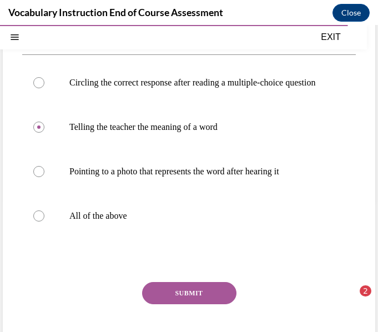
click at [211, 298] on button "SUBMIT" at bounding box center [189, 293] width 94 height 22
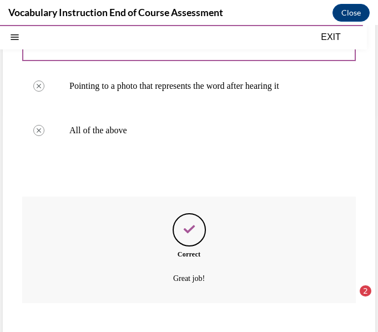
scroll to position [285, 0]
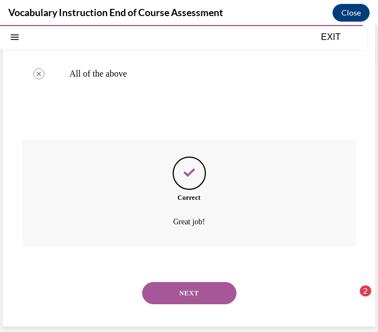
click at [211, 298] on button "NEXT" at bounding box center [189, 293] width 94 height 22
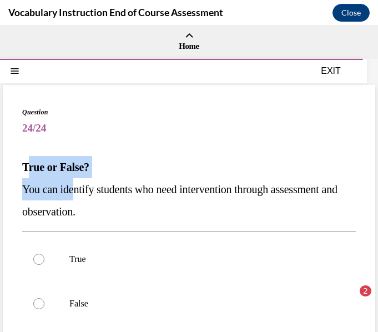
drag, startPoint x: 26, startPoint y: 161, endPoint x: 79, endPoint y: 185, distance: 58.9
click at [79, 185] on div "True or False? You can identify students who need intervention through assessme…" at bounding box center [188, 189] width 333 height 67
click at [143, 143] on div "Question 24/24 True or False? You can identify students who need intervention t…" at bounding box center [188, 283] width 333 height 353
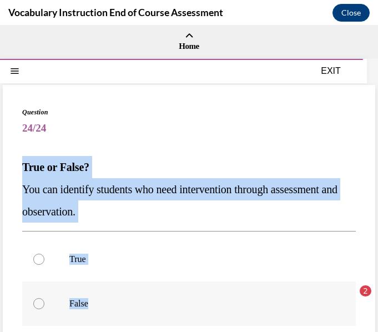
drag, startPoint x: 23, startPoint y: 165, endPoint x: 117, endPoint y: 298, distance: 163.1
click at [117, 298] on div "Question 24/24 True or False? You can identify students who need intervention t…" at bounding box center [188, 283] width 333 height 353
click at [300, 140] on div "Question 24/24 True or False? You can identify students who need intervention t…" at bounding box center [188, 283] width 333 height 353
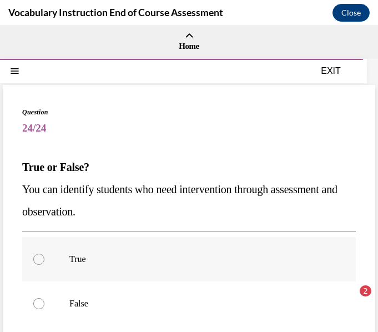
click at [186, 275] on label "True" at bounding box center [188, 259] width 333 height 44
click at [44, 265] on input "True" at bounding box center [38, 259] width 11 height 11
radio input "true"
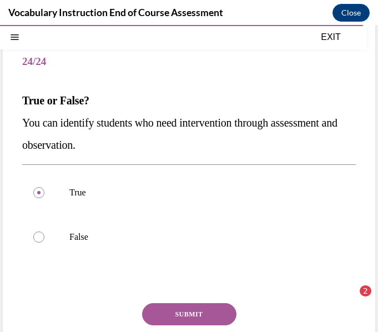
scroll to position [71, 0]
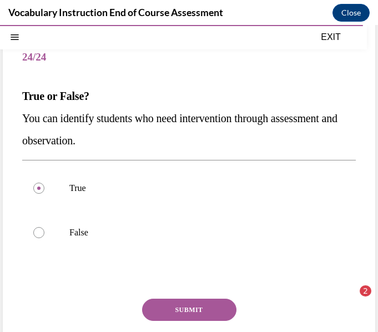
click at [173, 311] on button "SUBMIT" at bounding box center [189, 309] width 94 height 22
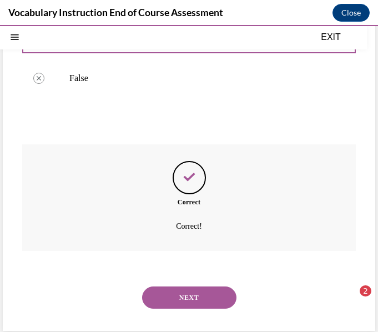
scroll to position [230, 0]
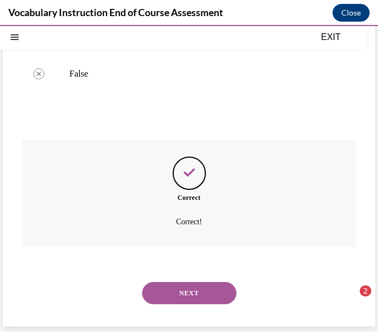
click at [184, 294] on button "NEXT" at bounding box center [189, 293] width 94 height 22
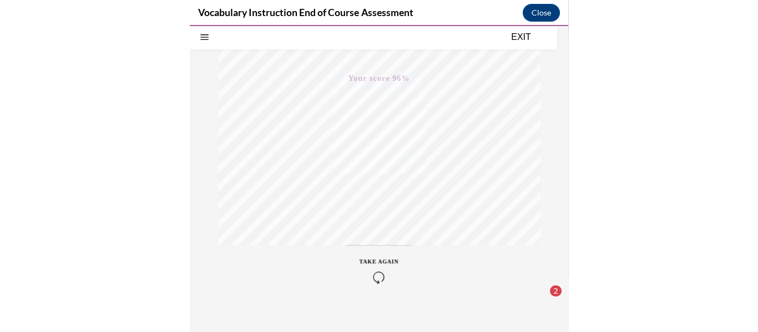
scroll to position [218, 0]
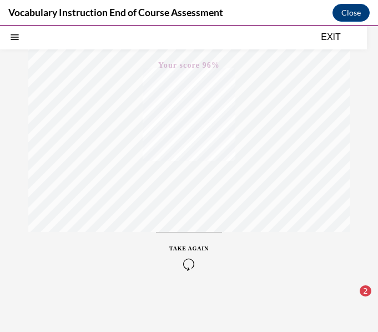
drag, startPoint x: 372, startPoint y: 129, endPoint x: 264, endPoint y: 33, distance: 144.6
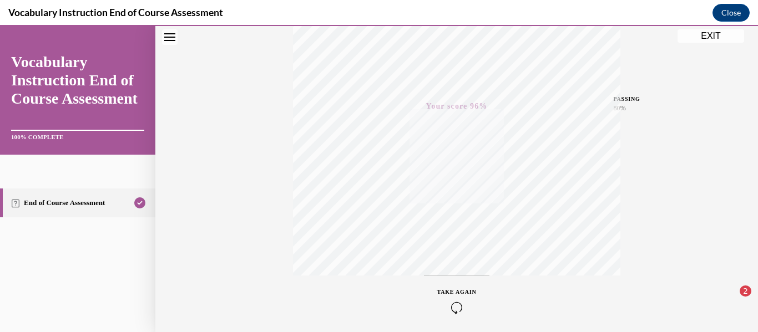
click at [722, 37] on button "EXIT" at bounding box center [710, 35] width 67 height 13
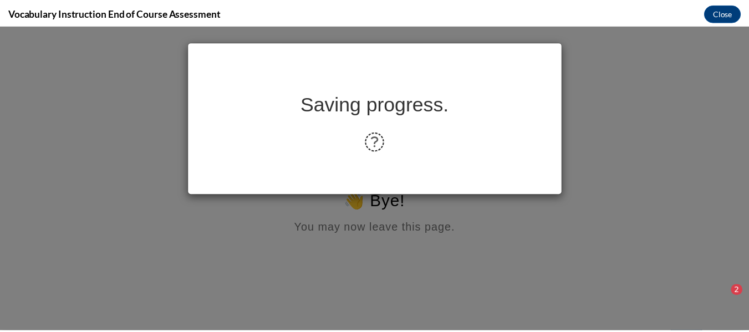
scroll to position [0, 0]
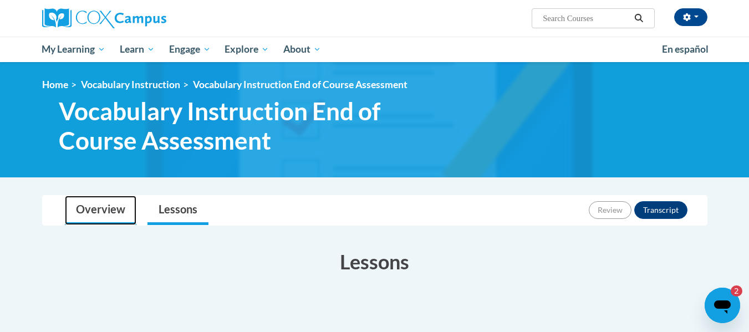
click at [98, 222] on link "Overview" at bounding box center [101, 210] width 72 height 29
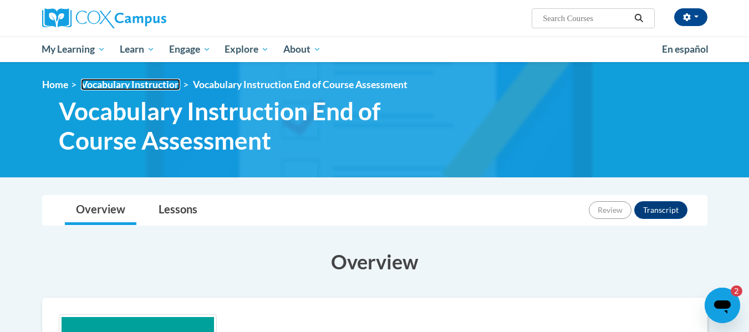
click at [165, 82] on link "Vocabulary Instruction" at bounding box center [130, 85] width 99 height 12
